Goal: Transaction & Acquisition: Purchase product/service

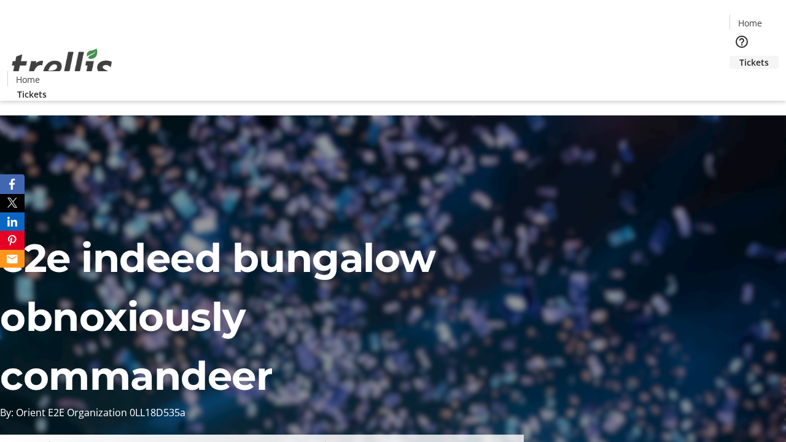
click at [739, 56] on span "Tickets" at bounding box center [753, 62] width 29 height 13
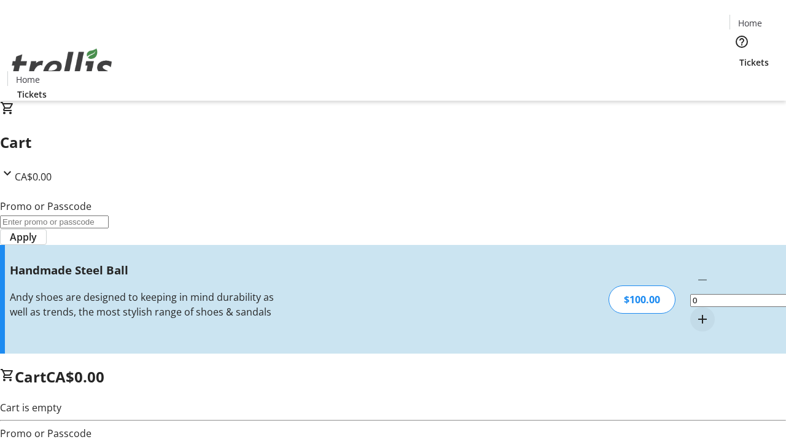
click at [695, 312] on mat-icon "Increment by one" at bounding box center [702, 319] width 15 height 15
type input "1"
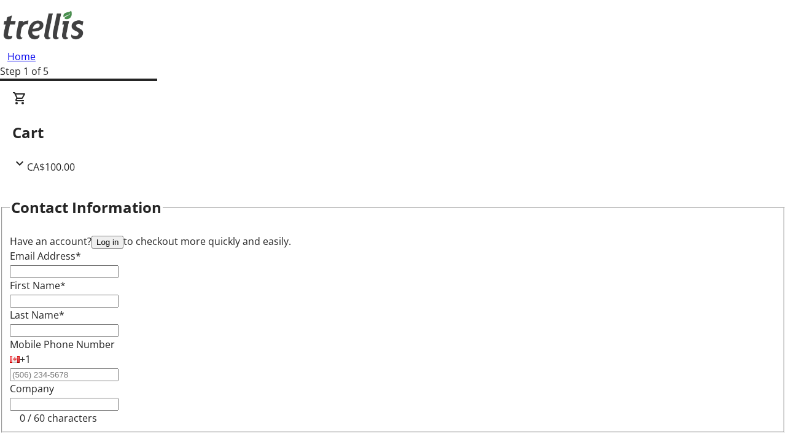
type input "FREE"
type input "[PERSON_NAME][EMAIL_ADDRESS][DOMAIN_NAME]"
type input "[PERSON_NAME]"
type input "Kerluke"
